Goal: Task Accomplishment & Management: Use online tool/utility

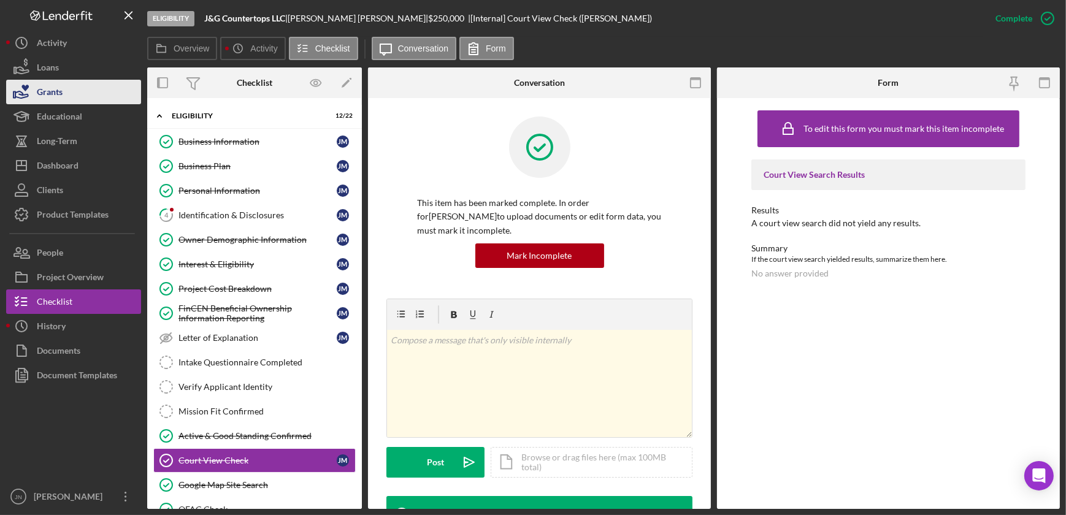
scroll to position [331, 0]
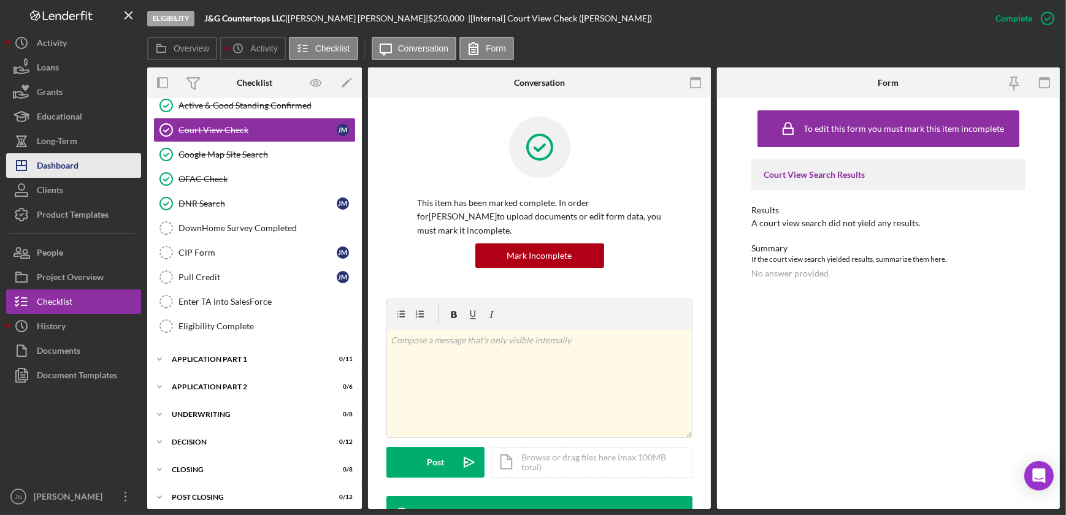
click at [79, 161] on button "Icon/Dashboard Dashboard" at bounding box center [73, 165] width 135 height 25
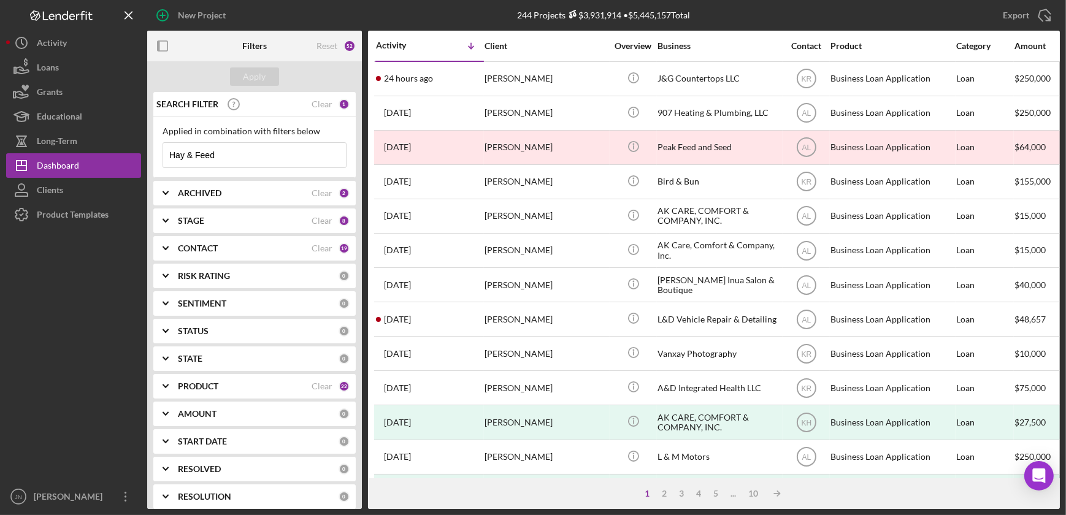
click at [247, 15] on div "New Project" at bounding box center [299, 15] width 304 height 31
click at [253, 25] on div "New Project" at bounding box center [299, 15] width 304 height 31
click at [254, 151] on input "Hay & Feed" at bounding box center [254, 155] width 183 height 25
drag, startPoint x: 250, startPoint y: 156, endPoint x: 159, endPoint y: 164, distance: 91.1
click at [159, 164] on div "Applied in combination with filters below Hay & Feed Icon/Menu Close" at bounding box center [254, 147] width 202 height 61
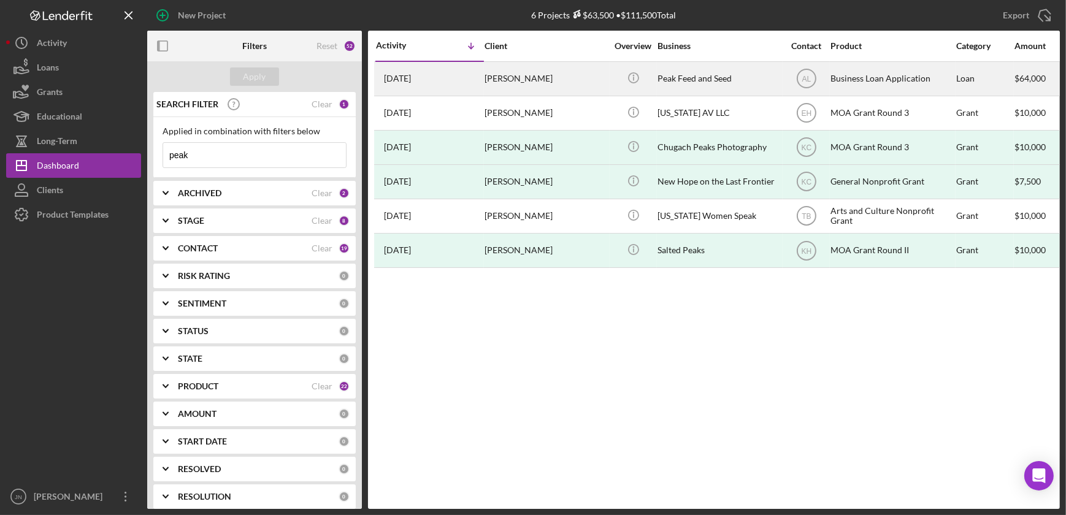
type input "peak"
click at [399, 86] on div "[DATE] [PERSON_NAME]" at bounding box center [429, 79] width 107 height 33
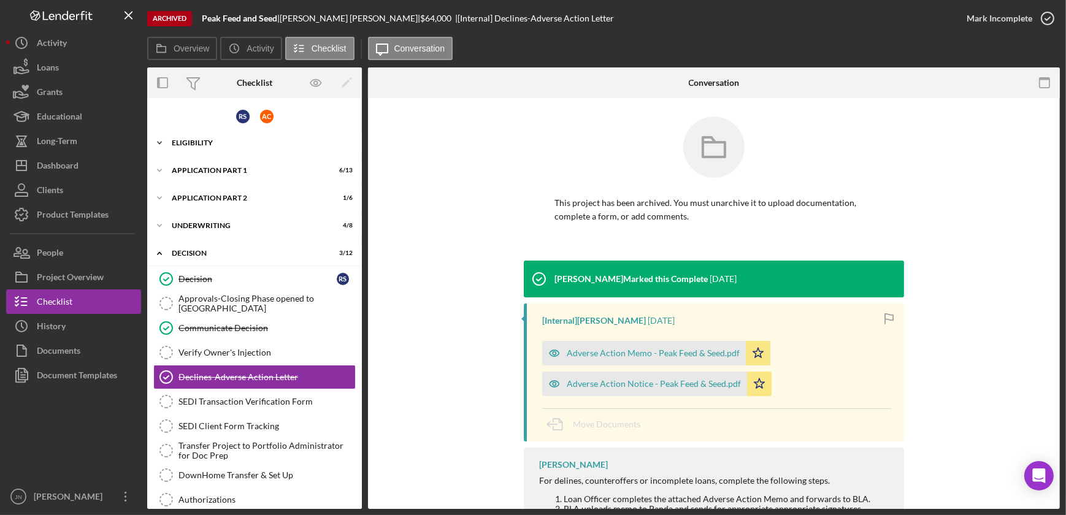
click at [158, 141] on icon "Icon/Expander" at bounding box center [159, 143] width 25 height 25
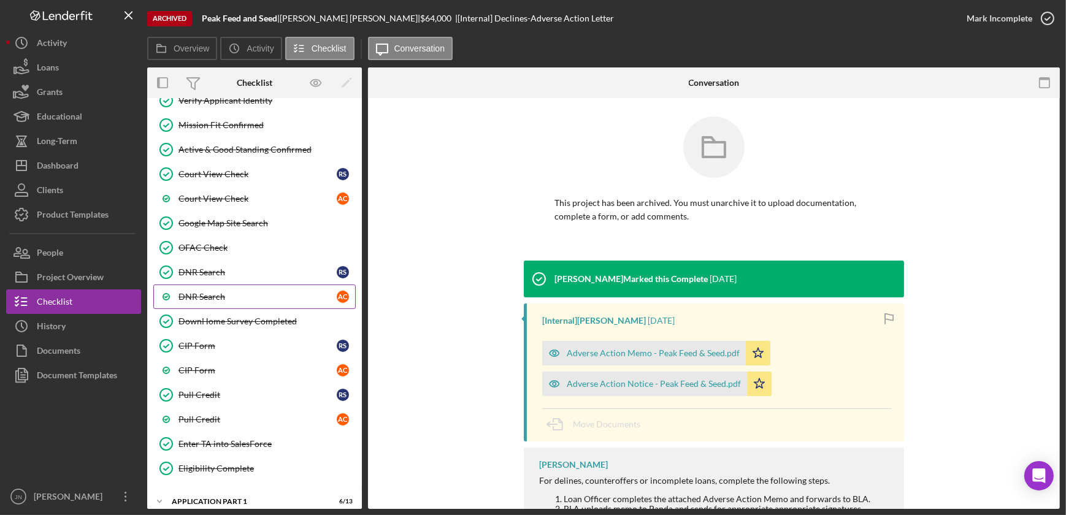
scroll to position [613, 0]
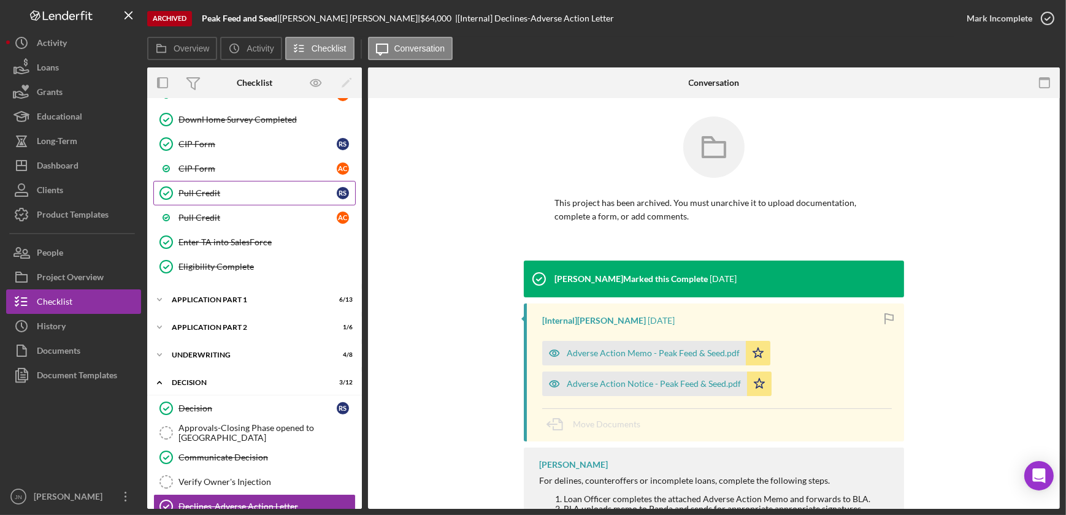
click at [201, 190] on div "Pull Credit" at bounding box center [258, 193] width 158 height 10
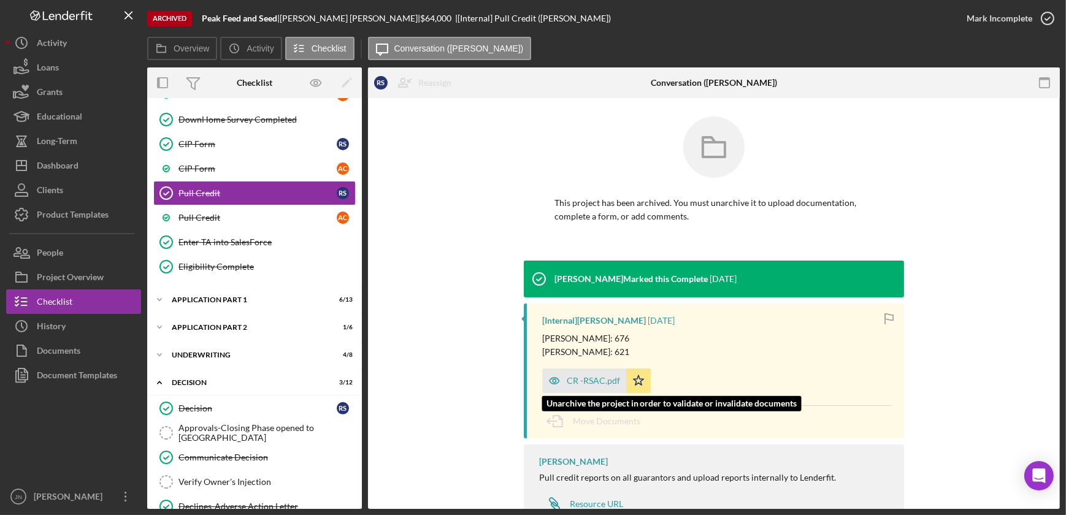
click at [598, 377] on div "CR -RSAC.pdf" at bounding box center [593, 381] width 53 height 10
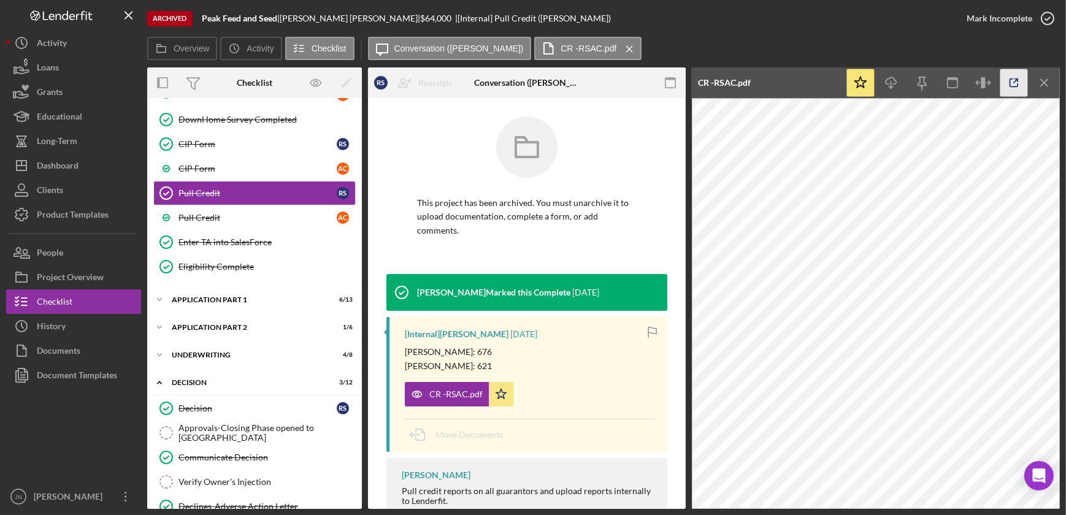
click at [1015, 82] on line "button" at bounding box center [1016, 81] width 4 height 4
